Goal: Contribute content: Add original content to the website for others to see

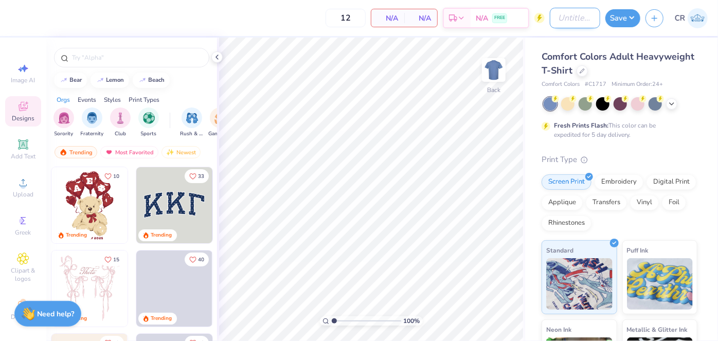
click at [562, 20] on input "Design Title" at bounding box center [574, 18] width 50 height 21
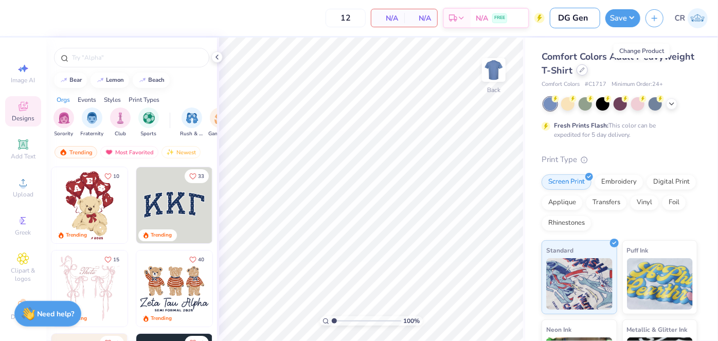
type input "DG Gen"
click at [584, 70] on icon at bounding box center [581, 69] width 5 height 5
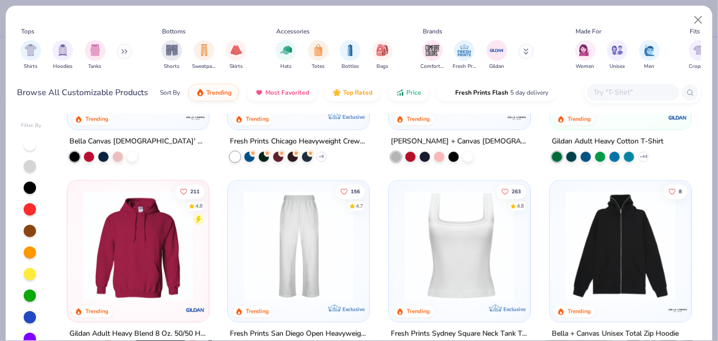
scroll to position [399, 0]
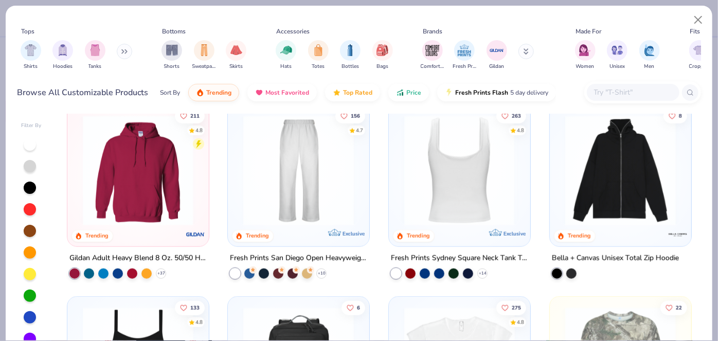
click at [399, 206] on img at bounding box center [338, 170] width 121 height 111
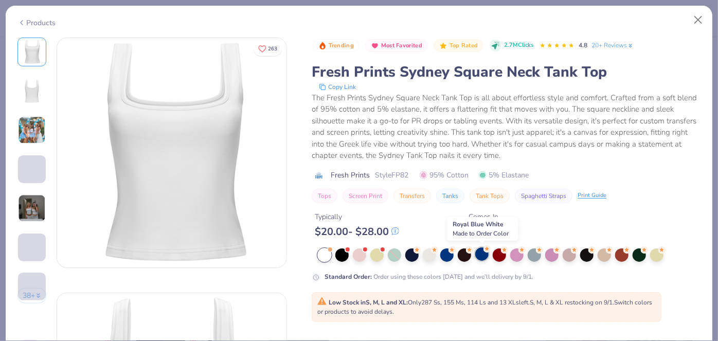
click at [481, 259] on div at bounding box center [481, 253] width 13 height 13
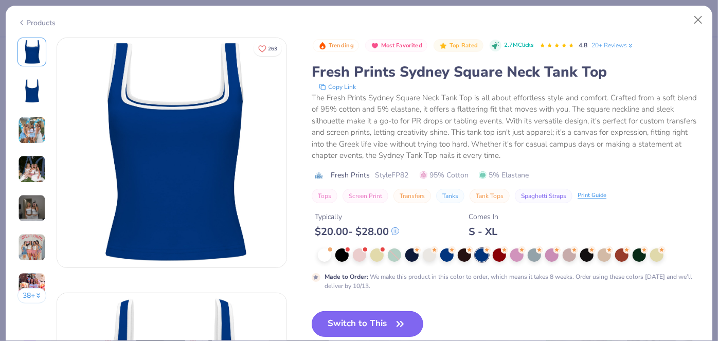
click at [385, 318] on button "Switch to This" at bounding box center [367, 324] width 112 height 26
type input "50"
click at [350, 324] on button "Switch to This" at bounding box center [367, 324] width 112 height 26
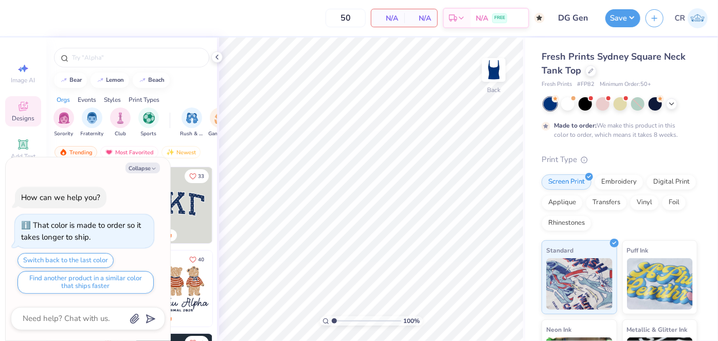
click at [138, 174] on div "Collapse How can we help you? That color is made to order so it takes longer to…" at bounding box center [88, 248] width 164 height 183
click at [130, 167] on button "Collapse" at bounding box center [142, 167] width 34 height 11
type textarea "x"
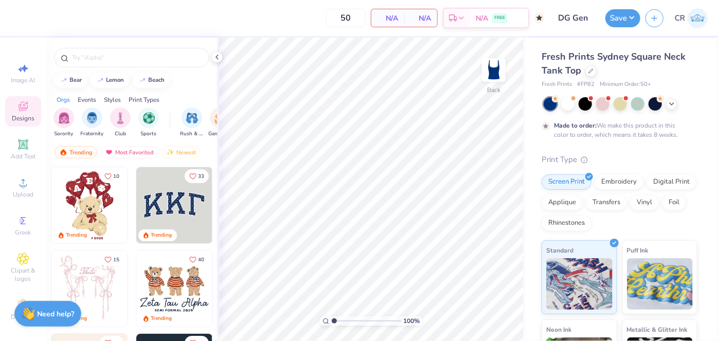
click at [91, 67] on div at bounding box center [131, 55] width 171 height 35
click at [80, 49] on div at bounding box center [131, 58] width 155 height 20
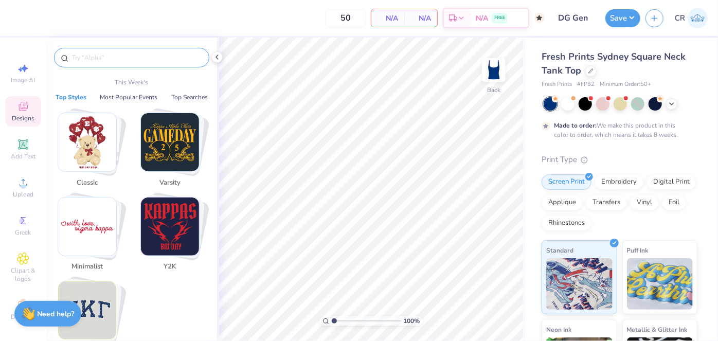
click at [80, 56] on input "text" at bounding box center [137, 57] width 132 height 10
type input "E"
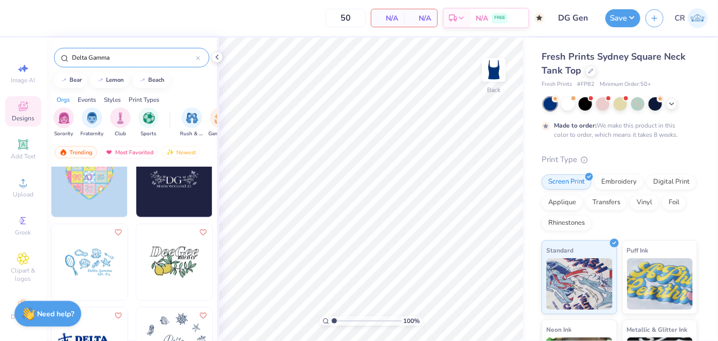
scroll to position [736, 0]
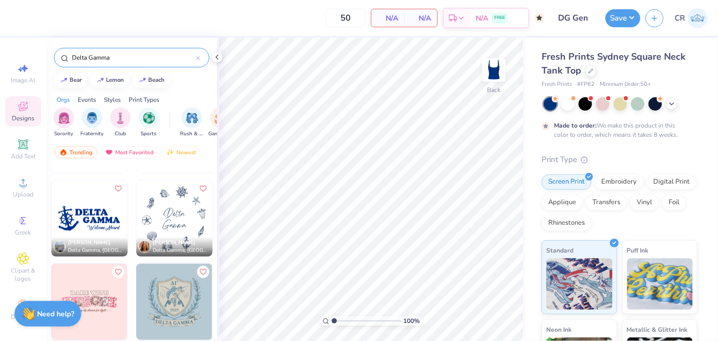
type input "Delta Gamma"
click at [167, 218] on img at bounding box center [174, 218] width 76 height 76
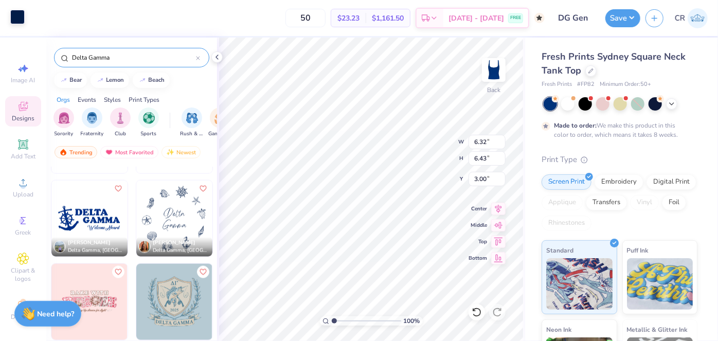
click at [19, 15] on div at bounding box center [17, 17] width 14 height 14
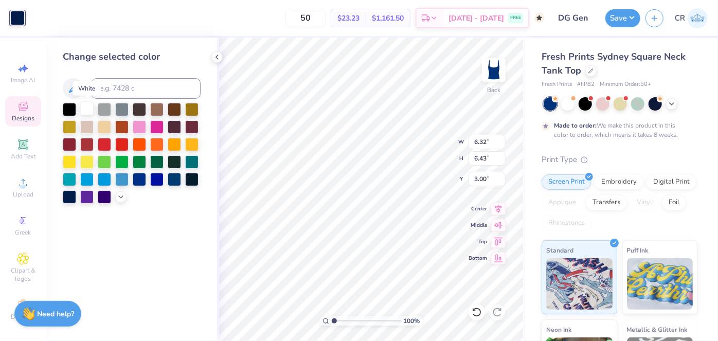
click at [82, 102] on div at bounding box center [86, 108] width 13 height 13
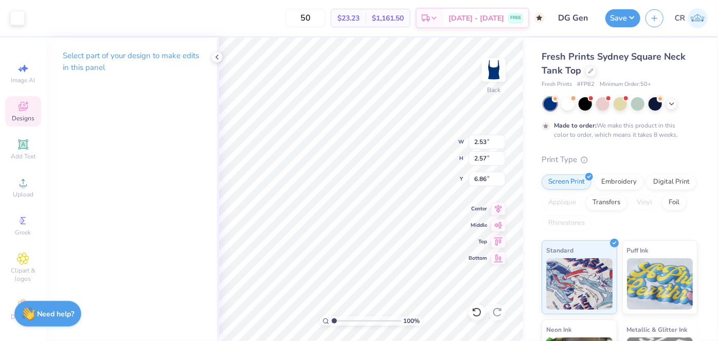
type input "2.53"
type input "2.57"
type input "3.00"
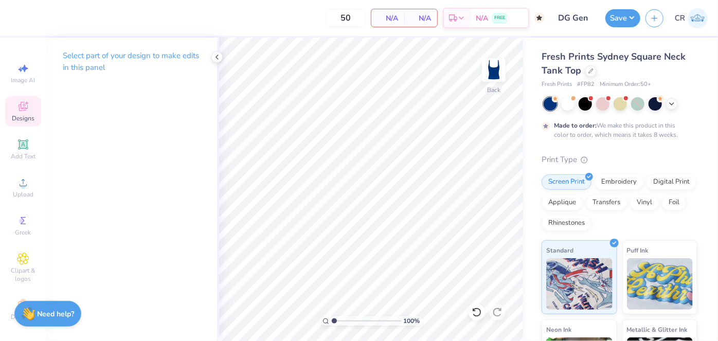
click at [28, 98] on div "Designs" at bounding box center [23, 111] width 36 height 30
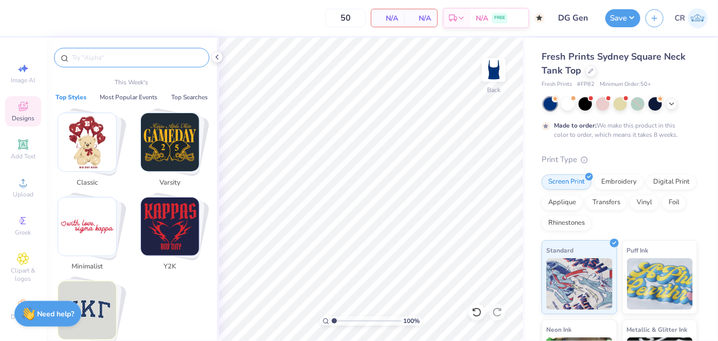
click at [137, 56] on input "text" at bounding box center [137, 57] width 132 height 10
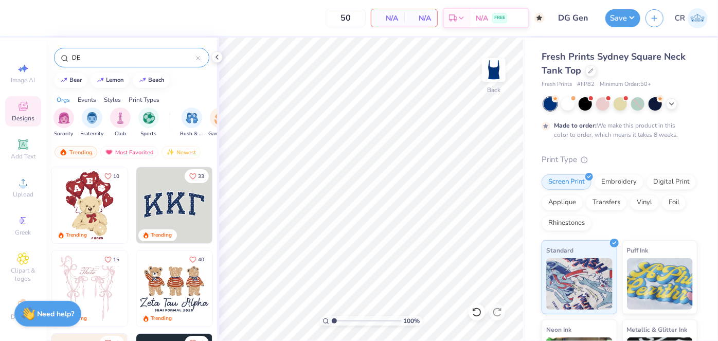
type input "D"
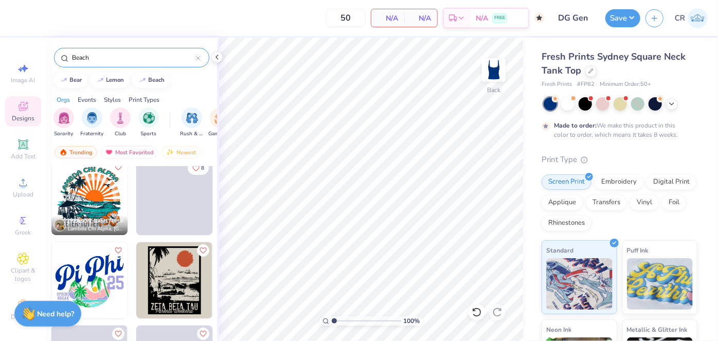
scroll to position [93, 0]
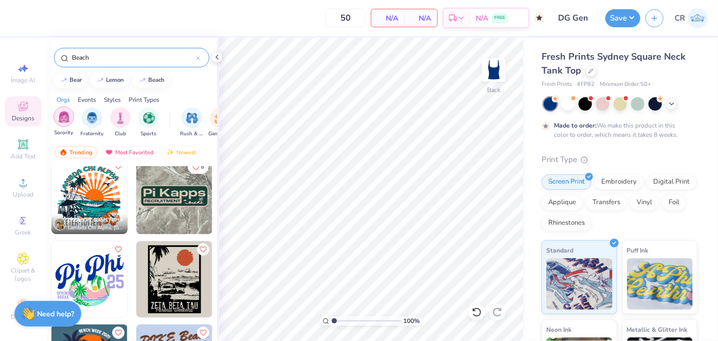
click at [63, 117] on img "filter for Sorority" at bounding box center [64, 117] width 12 height 12
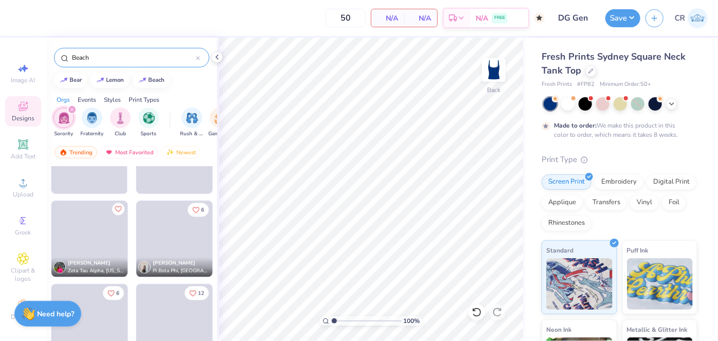
scroll to position [1141, 0]
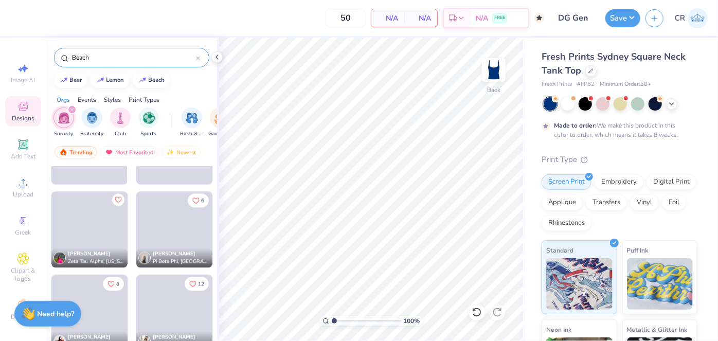
drag, startPoint x: 103, startPoint y: 58, endPoint x: 50, endPoint y: 63, distance: 52.7
click at [50, 63] on div "Beach" at bounding box center [131, 55] width 171 height 35
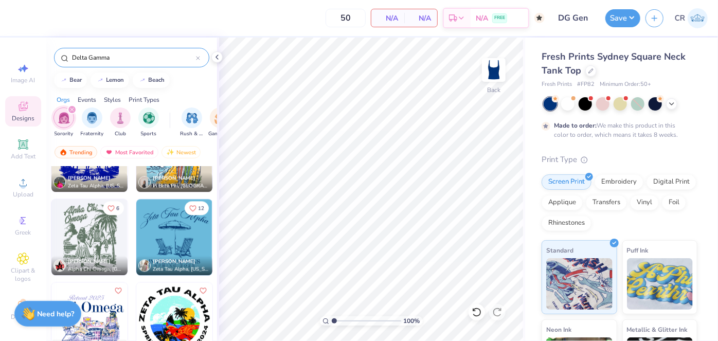
scroll to position [1294, 0]
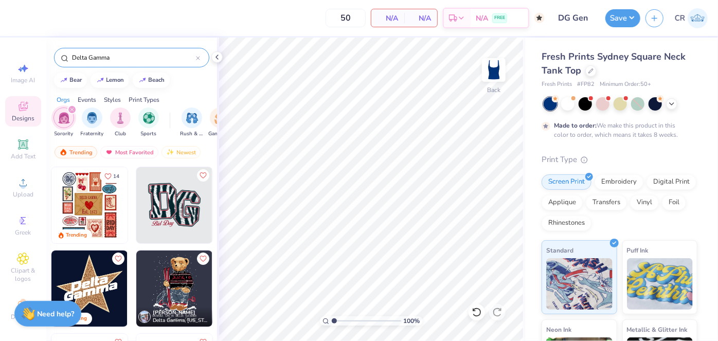
type input "Delta Gamma"
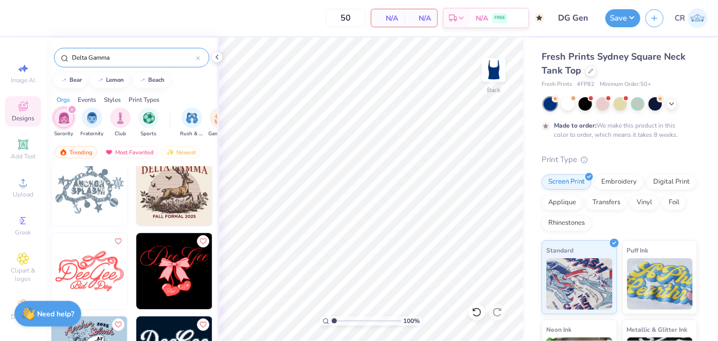
scroll to position [1639, 0]
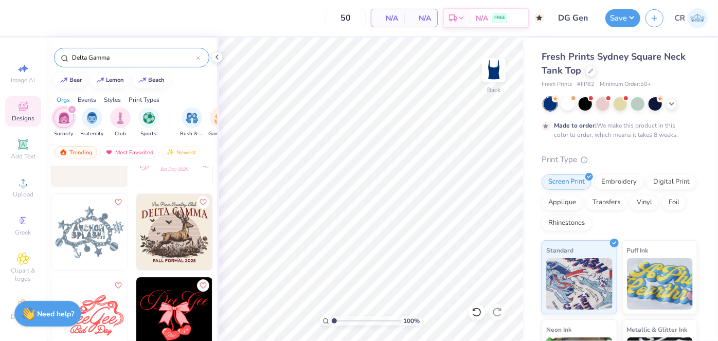
click at [93, 225] on img at bounding box center [89, 232] width 76 height 76
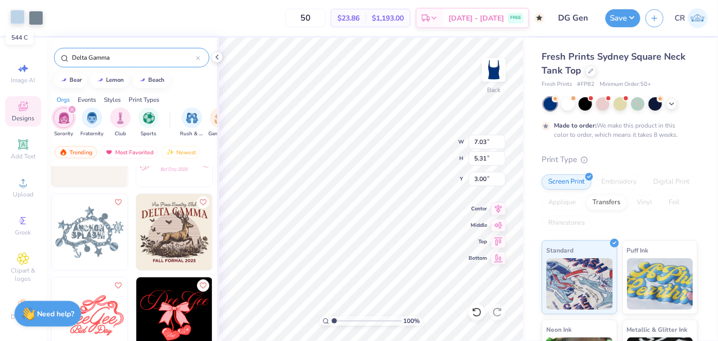
click at [15, 18] on div at bounding box center [17, 17] width 14 height 14
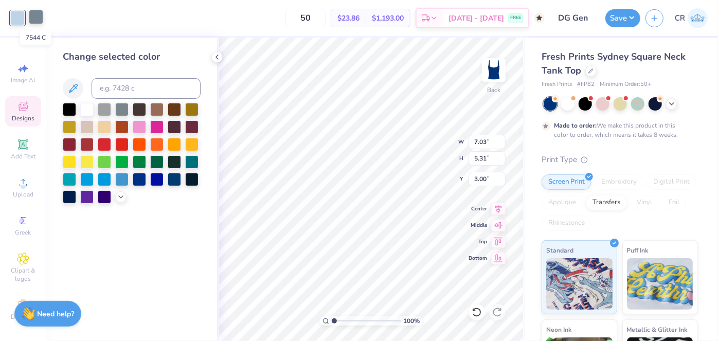
click at [35, 22] on div at bounding box center [36, 17] width 14 height 14
click at [16, 18] on div at bounding box center [17, 17] width 14 height 14
click at [84, 110] on div at bounding box center [86, 108] width 13 height 13
click at [87, 107] on div at bounding box center [86, 108] width 13 height 13
click at [42, 11] on div at bounding box center [36, 17] width 14 height 14
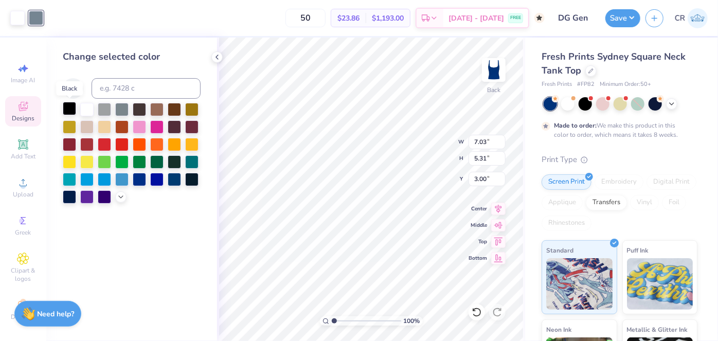
click at [70, 111] on div at bounding box center [69, 108] width 13 height 13
click at [20, 18] on div at bounding box center [17, 17] width 14 height 14
click at [103, 175] on div at bounding box center [104, 178] width 13 height 13
click at [34, 3] on div "Art colors" at bounding box center [21, 18] width 43 height 36
click at [41, 20] on div at bounding box center [36, 17] width 14 height 14
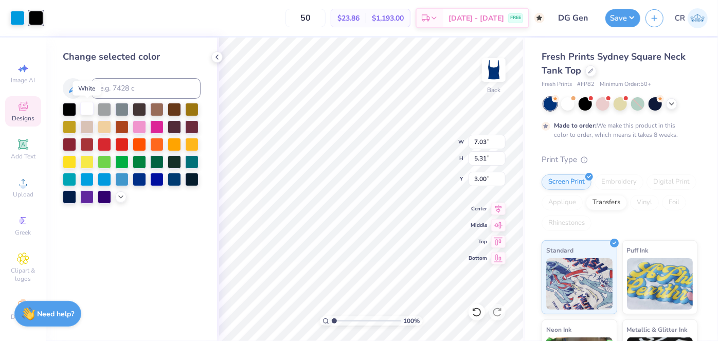
click at [86, 107] on div at bounding box center [86, 108] width 13 height 13
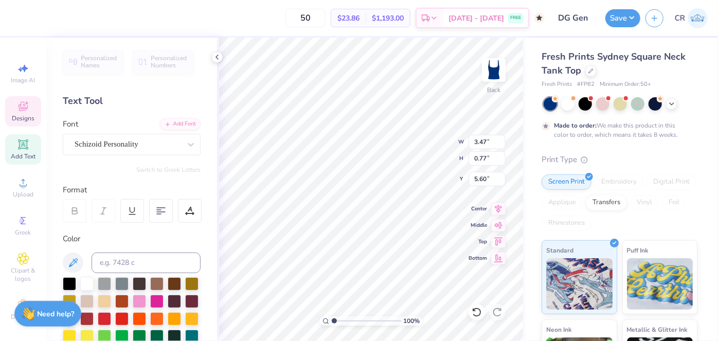
type input "3.19"
type input "0.76"
type input "4.86"
type textarea "A"
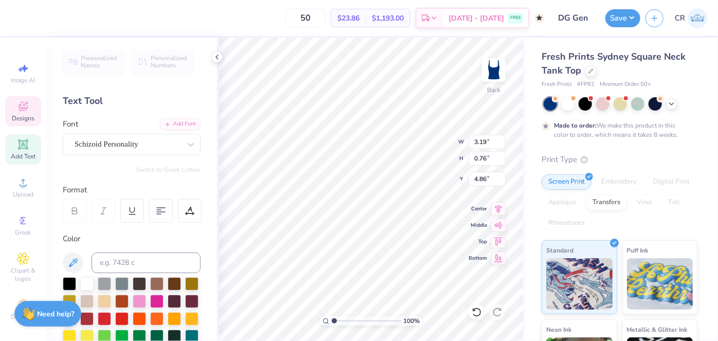
type textarea "Delta"
type input "3.47"
type input "0.77"
type input "5.60"
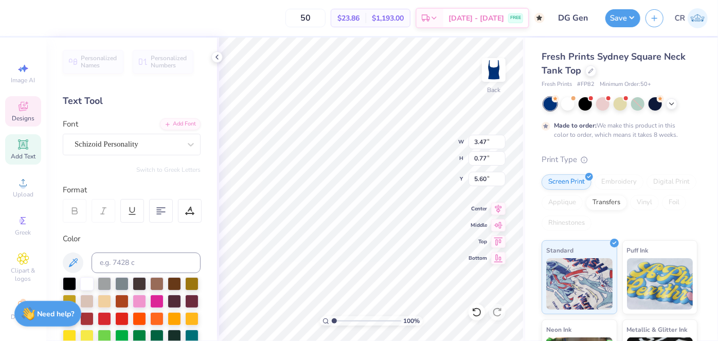
scroll to position [8, 1]
type textarea "S"
type textarea "Gamma"
type input "4.48"
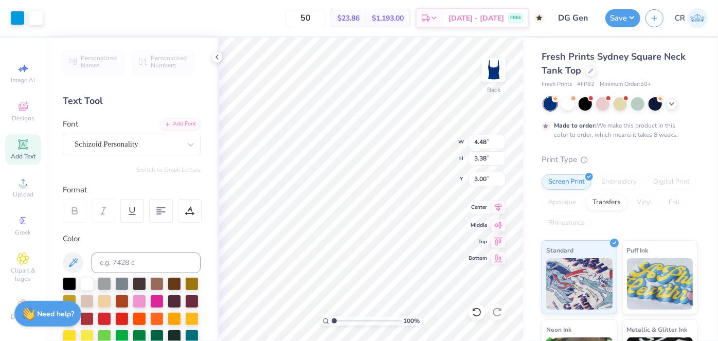
type input "3.38"
click at [495, 210] on icon at bounding box center [498, 207] width 14 height 12
type input "1.55"
click at [618, 14] on button "Save" at bounding box center [622, 17] width 35 height 18
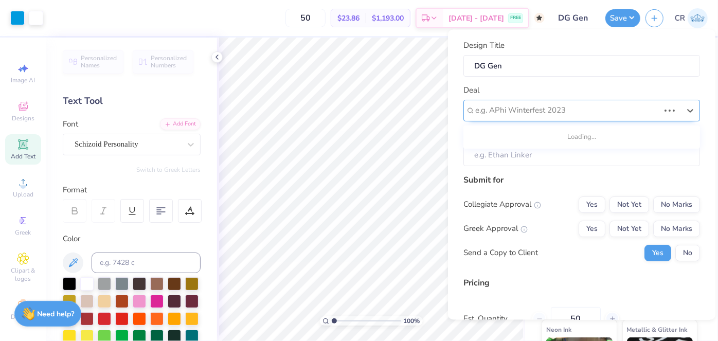
click at [633, 118] on div "e.g. APhi Winterfest 2023" at bounding box center [581, 111] width 236 height 22
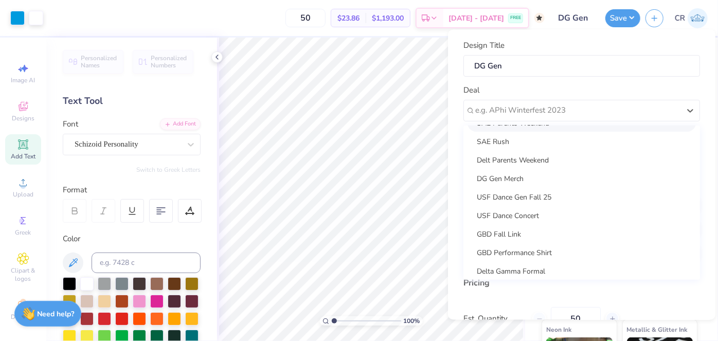
scroll to position [204, 0]
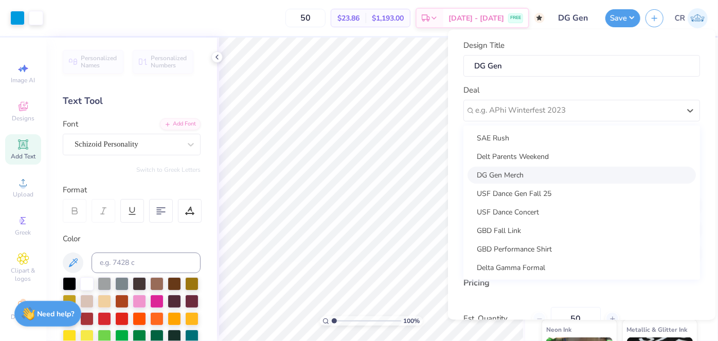
click at [501, 171] on div "DG Gen Merch" at bounding box center [581, 175] width 228 height 17
type input "[PERSON_NAME]"
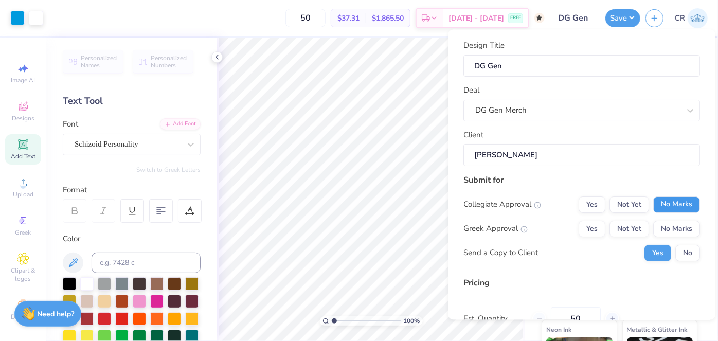
click at [670, 202] on button "No Marks" at bounding box center [676, 204] width 47 height 16
click at [582, 225] on button "Yes" at bounding box center [591, 228] width 27 height 16
click at [685, 255] on button "No" at bounding box center [687, 253] width 25 height 16
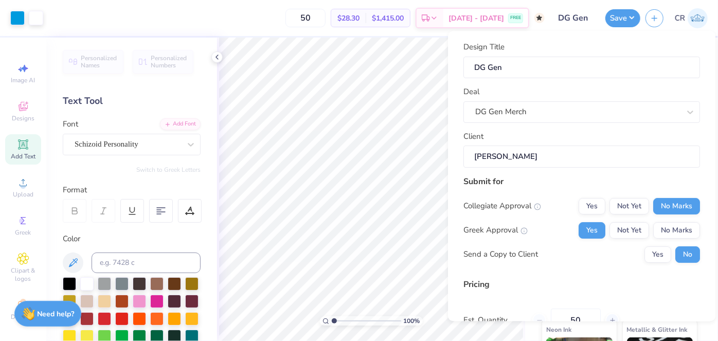
scroll to position [101, 0]
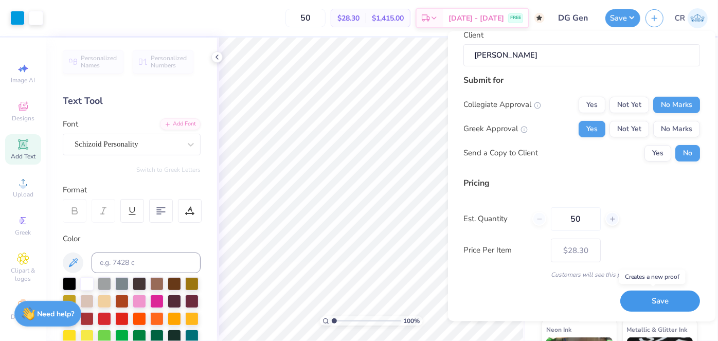
click at [637, 299] on button "Save" at bounding box center [660, 300] width 80 height 21
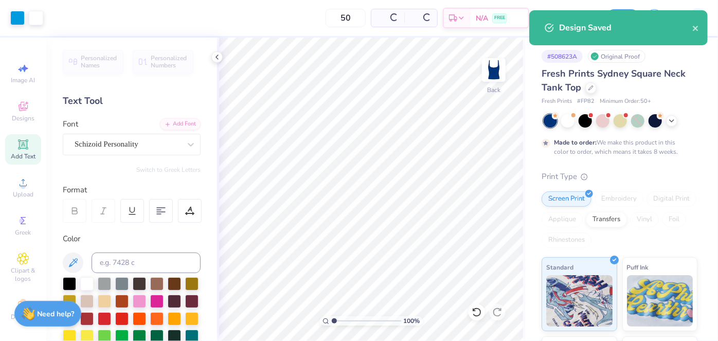
type input "$28.30"
click at [592, 87] on icon at bounding box center [590, 86] width 5 height 5
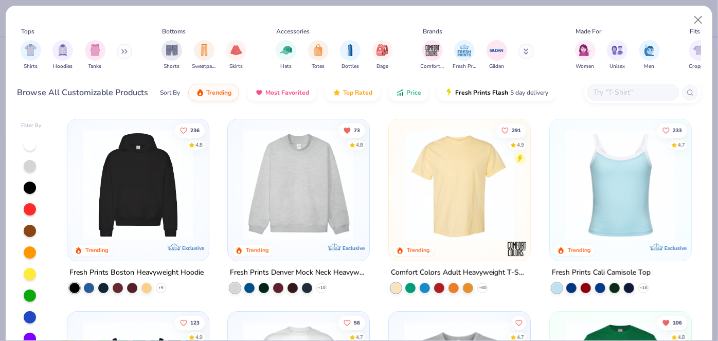
click at [145, 196] on img at bounding box center [138, 185] width 121 height 111
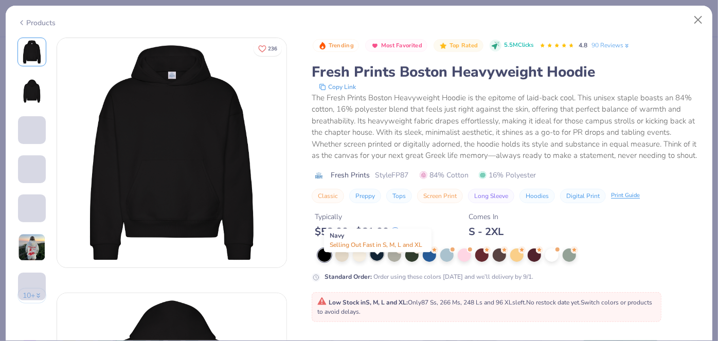
click at [373, 261] on div at bounding box center [376, 253] width 13 height 13
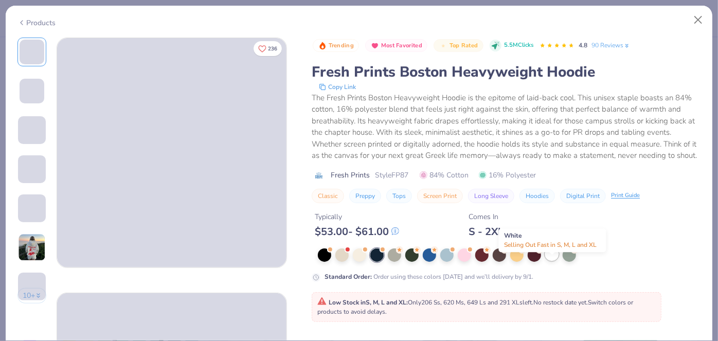
click at [552, 261] on div at bounding box center [551, 253] width 13 height 13
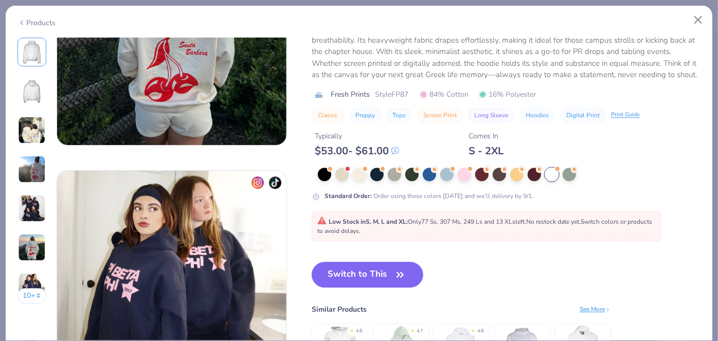
scroll to position [1398, 0]
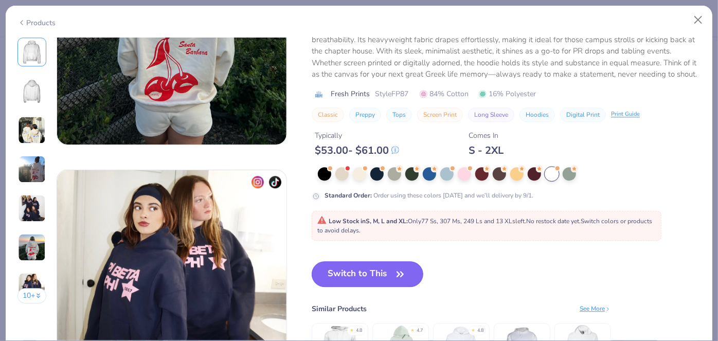
click at [362, 273] on button "Switch to This" at bounding box center [367, 274] width 112 height 26
click at [378, 273] on button "Switch to This" at bounding box center [367, 274] width 112 height 26
click at [408, 267] on button "Switch to This" at bounding box center [367, 274] width 112 height 26
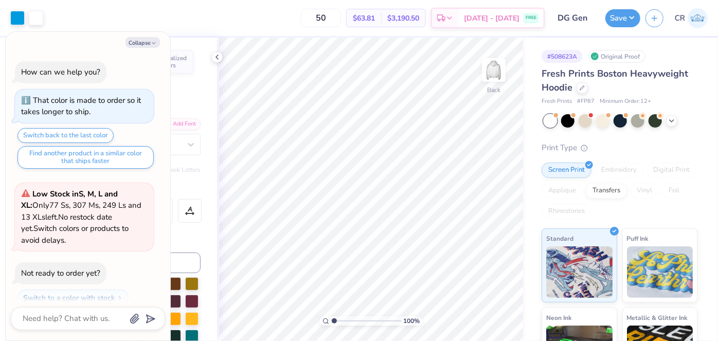
scroll to position [93, 0]
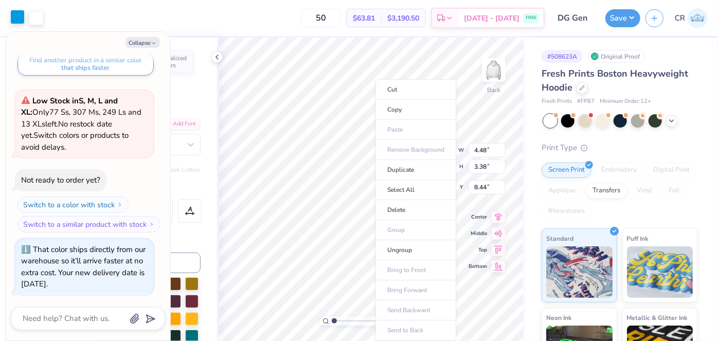
click at [11, 21] on div at bounding box center [17, 17] width 14 height 14
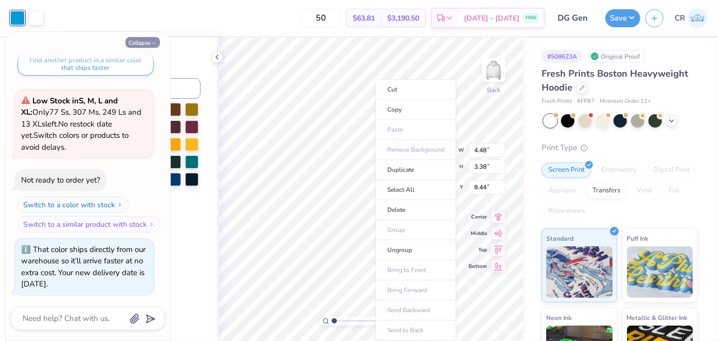
click at [141, 45] on button "Collapse" at bounding box center [142, 42] width 34 height 11
type textarea "x"
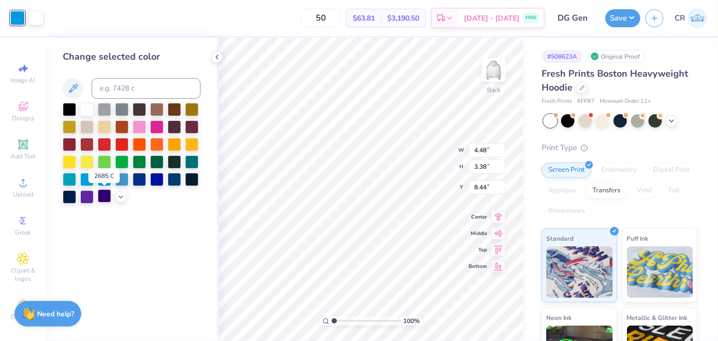
click at [101, 197] on div at bounding box center [104, 195] width 13 height 13
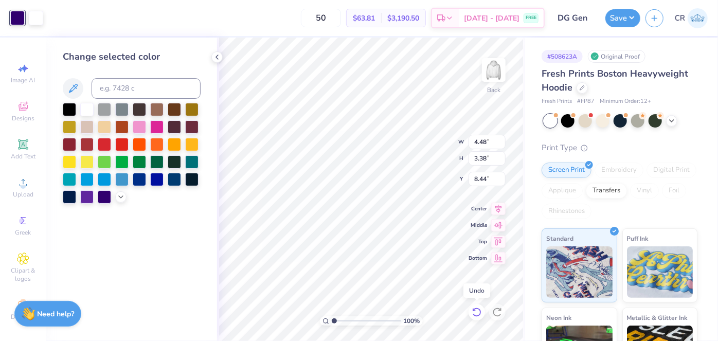
click at [479, 310] on icon at bounding box center [476, 312] width 10 height 10
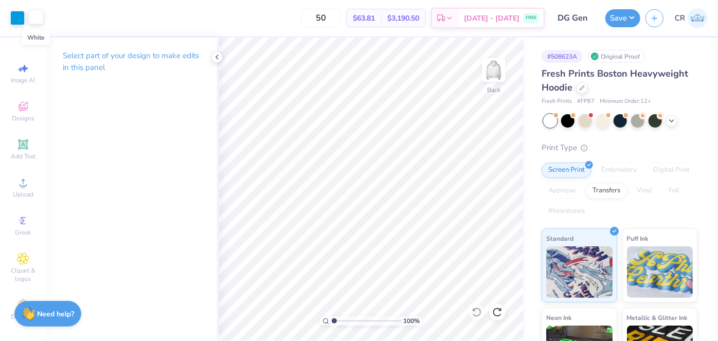
click at [35, 21] on div at bounding box center [36, 17] width 14 height 14
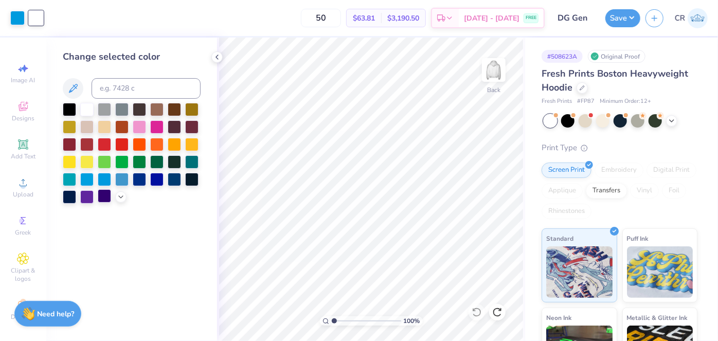
click at [102, 199] on div at bounding box center [104, 195] width 13 height 13
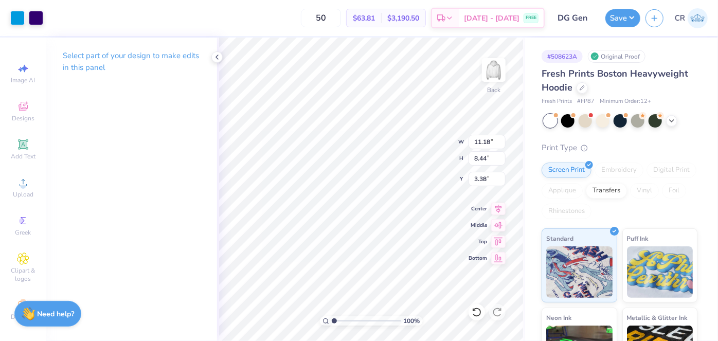
type input "11.18"
type input "8.44"
type input "3.38"
click at [497, 211] on icon at bounding box center [498, 207] width 14 height 12
click at [19, 13] on div at bounding box center [17, 17] width 14 height 14
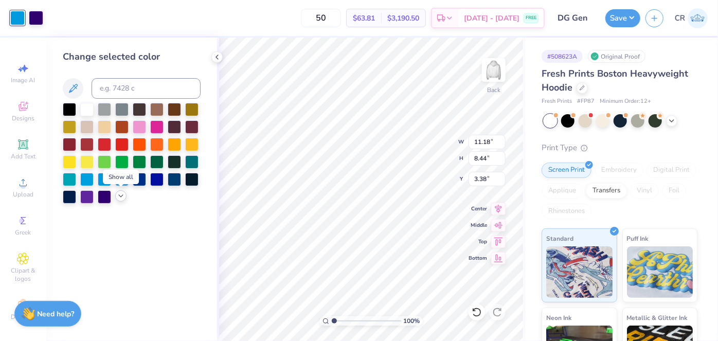
click at [122, 194] on icon at bounding box center [121, 196] width 8 height 8
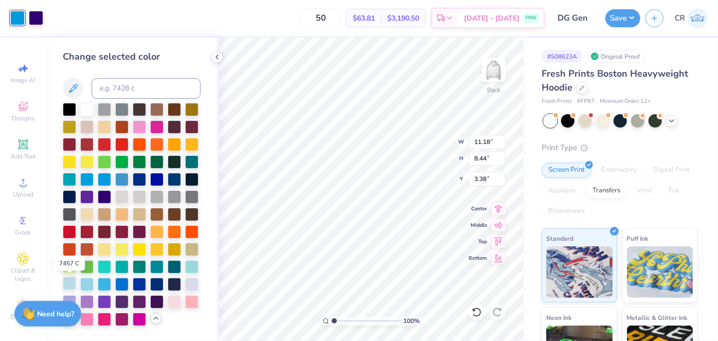
click at [66, 286] on div at bounding box center [69, 283] width 13 height 13
click at [41, 20] on div at bounding box center [36, 17] width 14 height 14
click at [154, 283] on div at bounding box center [156, 283] width 13 height 13
click at [157, 281] on div at bounding box center [156, 283] width 13 height 13
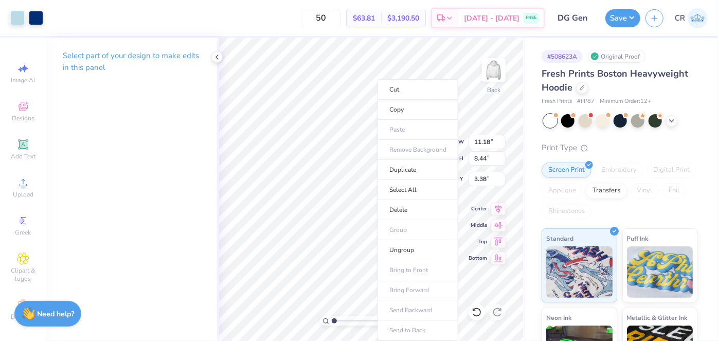
click at [404, 106] on li "Copy" at bounding box center [417, 110] width 81 height 20
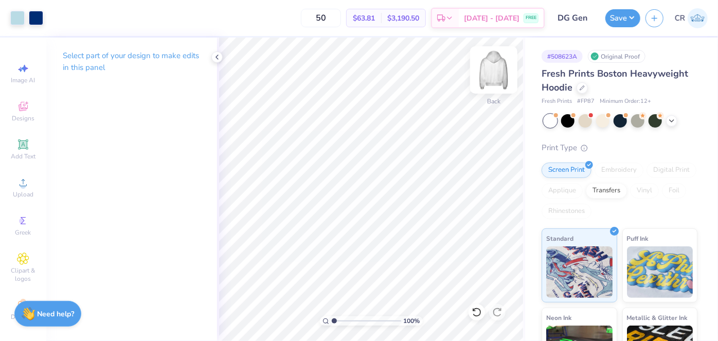
click at [493, 80] on img at bounding box center [493, 69] width 41 height 41
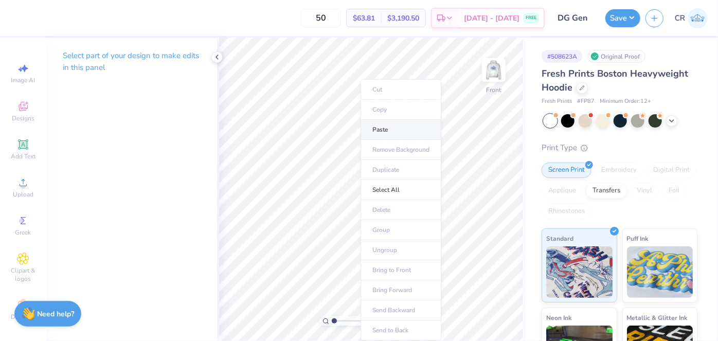
click at [391, 126] on li "Paste" at bounding box center [400, 130] width 81 height 20
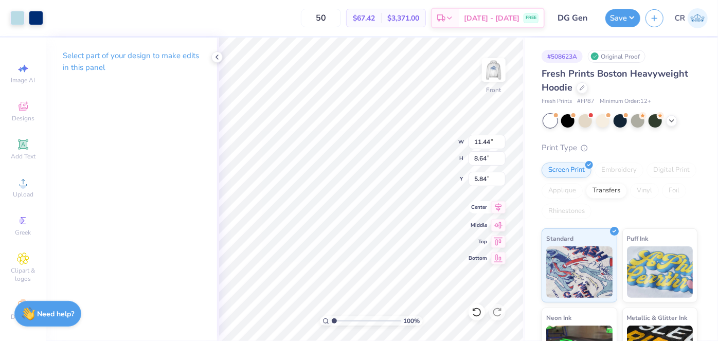
click at [496, 209] on icon at bounding box center [498, 207] width 14 height 12
type input "12.28"
type input "9.27"
type input "5.21"
click at [494, 207] on icon at bounding box center [498, 207] width 14 height 12
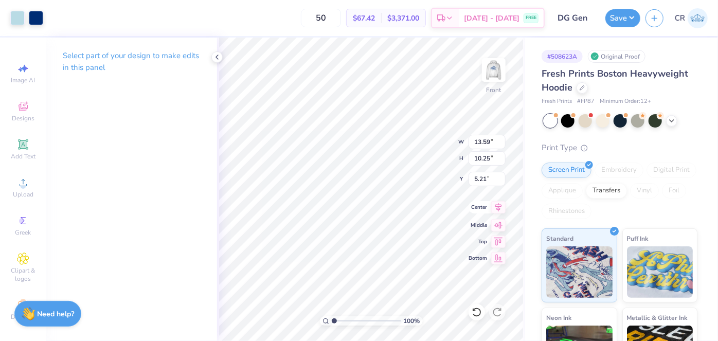
type input "13.59"
type input "10.25"
click at [497, 210] on icon at bounding box center [498, 207] width 14 height 12
click at [326, 17] on input "50" at bounding box center [321, 18] width 40 height 19
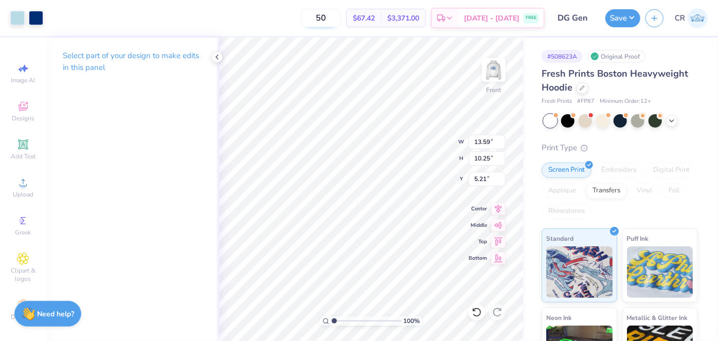
type input "5"
type input "1"
type input "50"
click at [486, 65] on img at bounding box center [493, 69] width 41 height 41
click at [26, 146] on div "Add Text" at bounding box center [23, 149] width 36 height 30
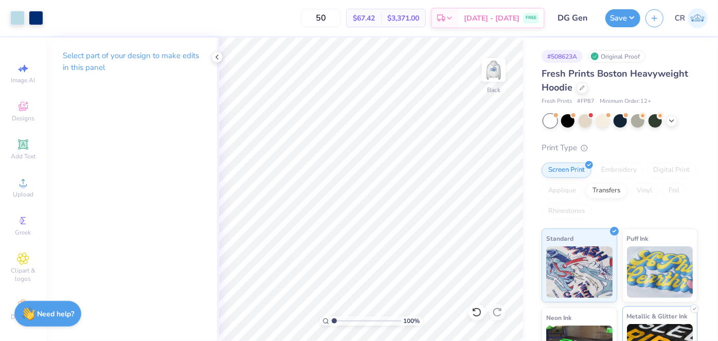
click at [18, 149] on icon at bounding box center [23, 144] width 10 height 10
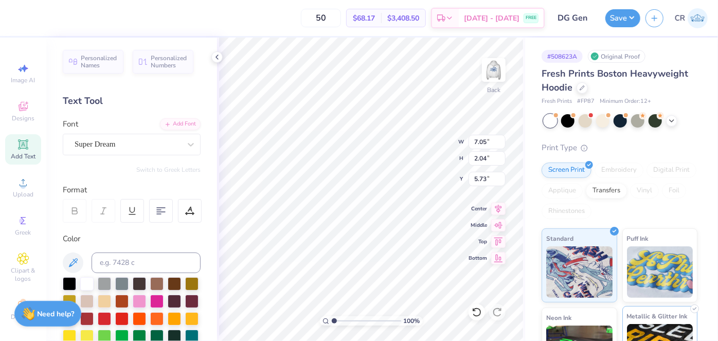
scroll to position [8, 2]
type textarea "T"
type textarea "DG"
click at [136, 139] on div "Super Dream" at bounding box center [127, 144] width 108 height 16
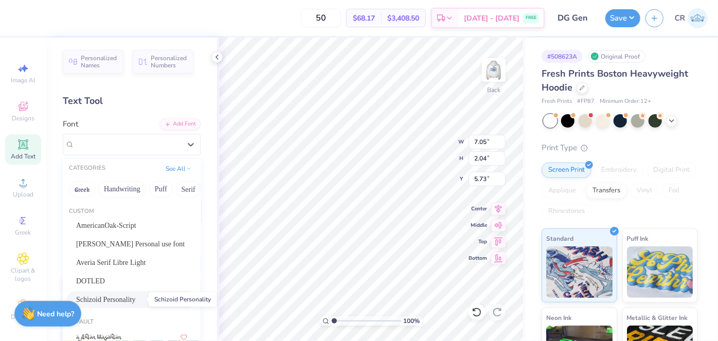
click at [133, 296] on span "Schizoid Personality" at bounding box center [106, 299] width 60 height 11
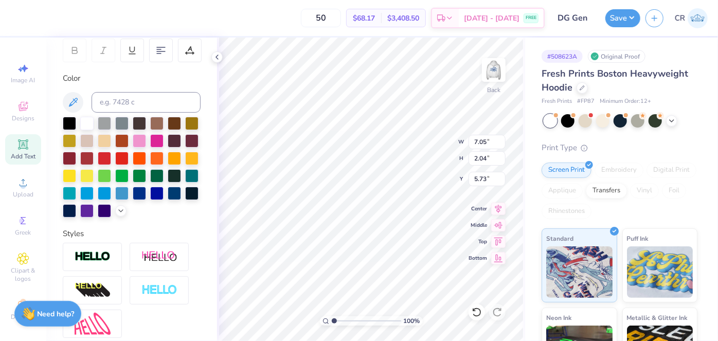
scroll to position [160, 0]
click at [117, 214] on icon at bounding box center [121, 210] width 8 height 8
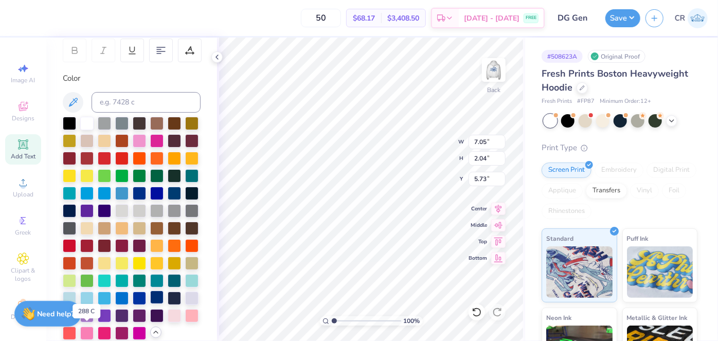
click at [150, 304] on div at bounding box center [156, 296] width 13 height 13
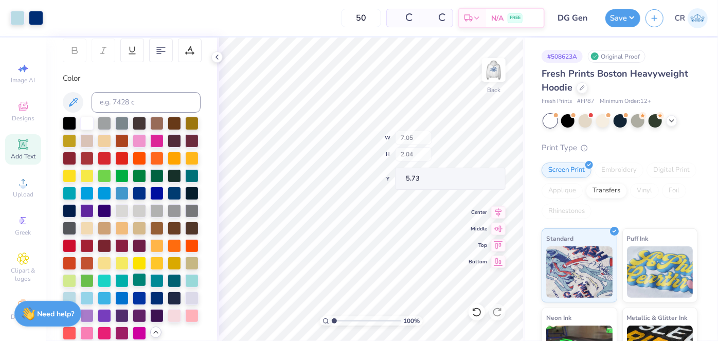
type input "7.05"
type input "2.04"
type input "5.73"
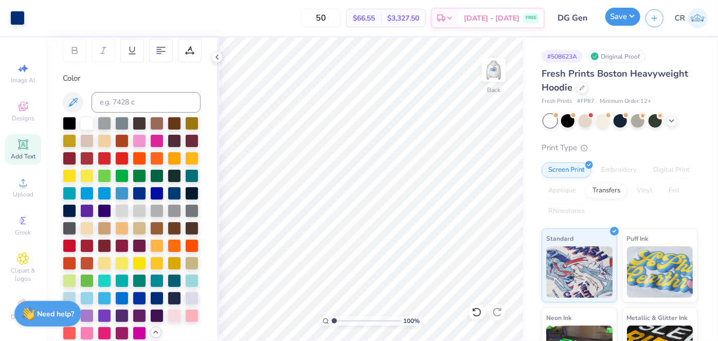
click at [617, 21] on button "Save" at bounding box center [622, 17] width 35 height 18
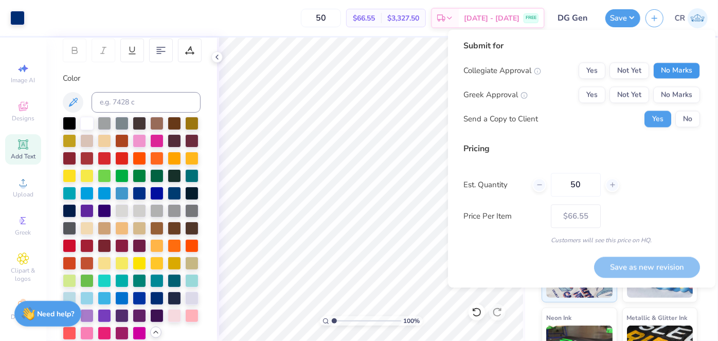
click at [665, 66] on button "No Marks" at bounding box center [676, 70] width 47 height 16
click at [586, 100] on button "Yes" at bounding box center [591, 94] width 27 height 16
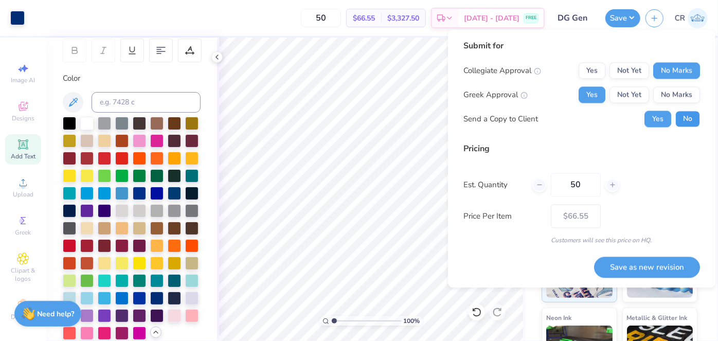
click at [686, 123] on button "No" at bounding box center [687, 119] width 25 height 16
click at [651, 259] on button "Save as new revision" at bounding box center [647, 266] width 106 height 21
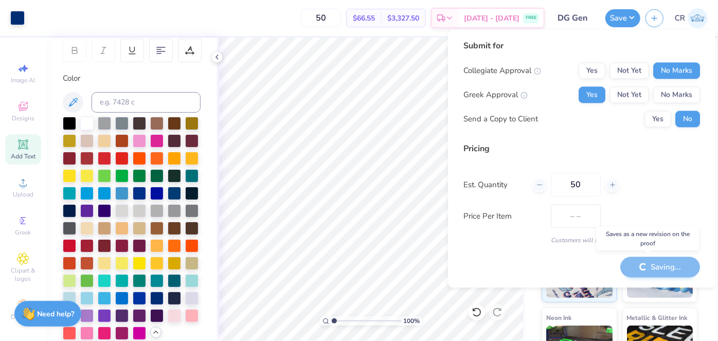
type input "$66.55"
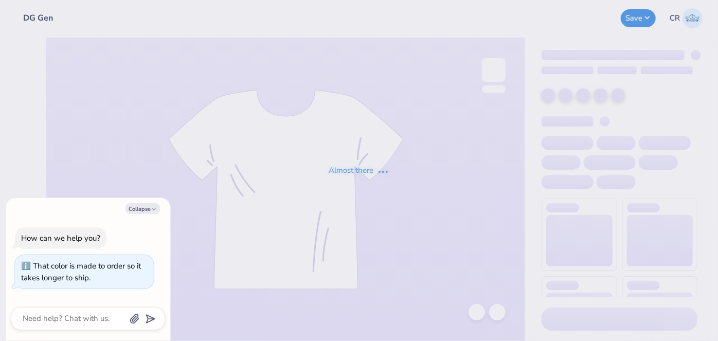
type textarea "x"
